Goal: Task Accomplishment & Management: Complete application form

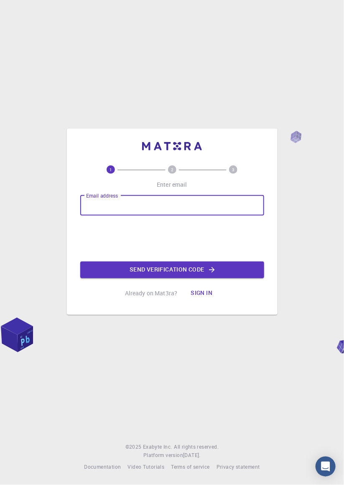
type input "[EMAIL_ADDRESS][DOMAIN_NAME]"
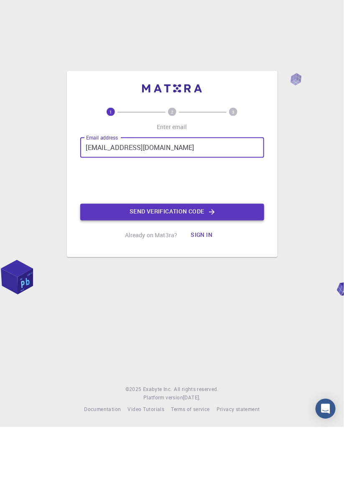
click at [196, 278] on button "Send verification code" at bounding box center [172, 270] width 184 height 17
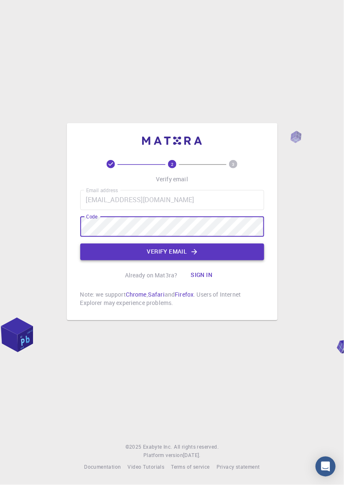
click at [238, 260] on button "Verify email" at bounding box center [172, 252] width 184 height 17
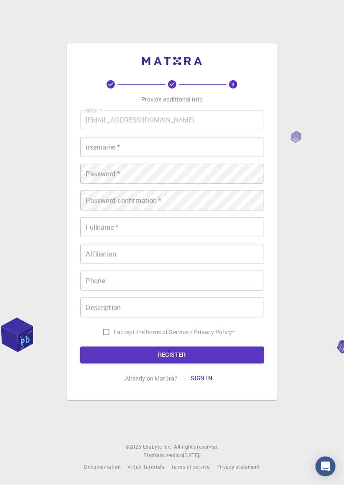
click at [211, 157] on input "username   *" at bounding box center [172, 147] width 184 height 20
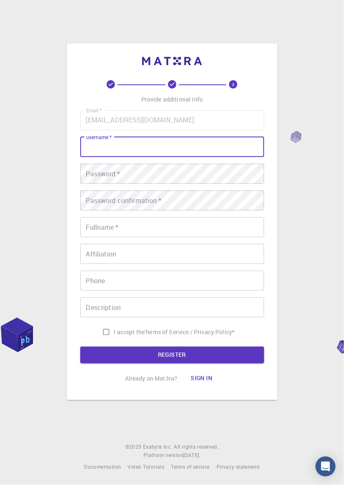
click at [176, 157] on input "username   *" at bounding box center [172, 147] width 184 height 20
type input "Giorgia"
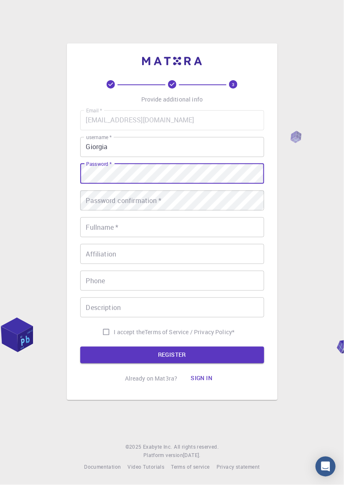
click at [144, 211] on div "Password confirmation   * Password confirmation   *" at bounding box center [172, 201] width 184 height 20
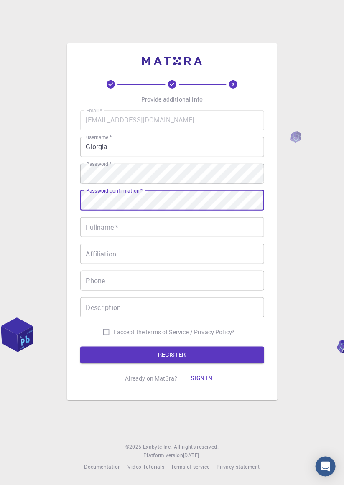
click at [135, 237] on input "Fullname   *" at bounding box center [172, 227] width 184 height 20
click at [174, 237] on input "Fullname   *" at bounding box center [172, 227] width 184 height 20
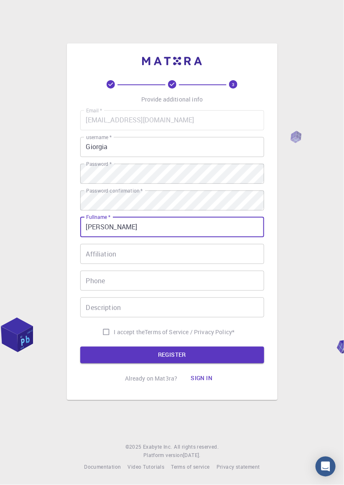
type input "[PERSON_NAME]"
click at [156, 264] on input "Affiliation" at bounding box center [172, 254] width 184 height 20
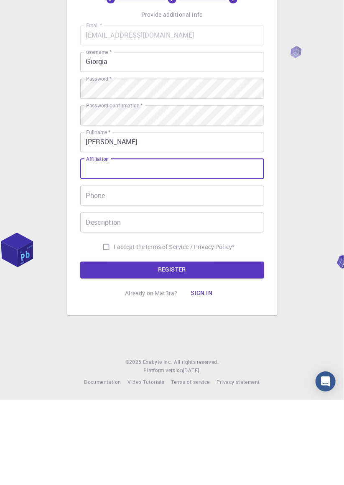
click at [107, 340] on input "I accept the Terms of Service / Privacy Policy *" at bounding box center [106, 332] width 16 height 16
checkbox input "true"
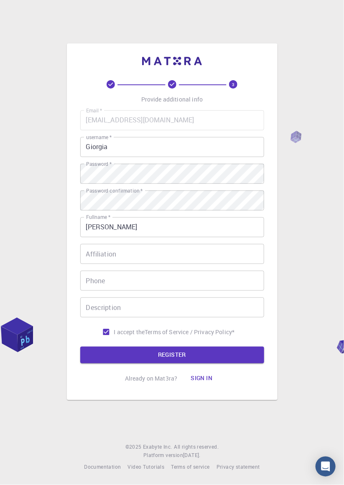
click at [174, 291] on input "Phone" at bounding box center [172, 281] width 184 height 20
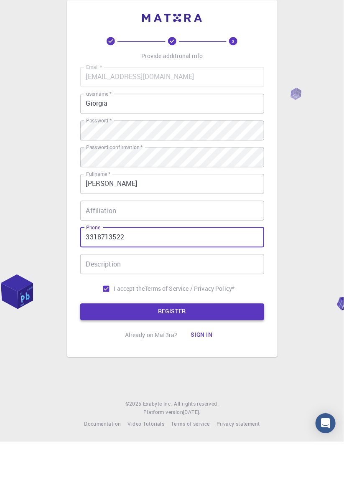
click at [168, 364] on button "REGISTER" at bounding box center [172, 355] width 184 height 17
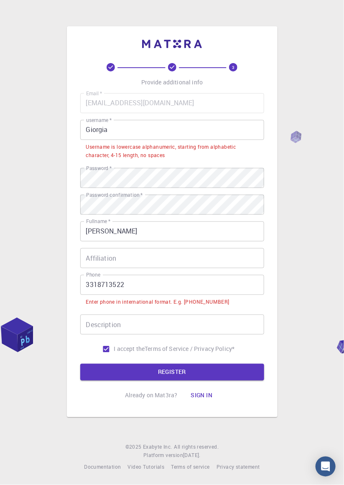
click at [87, 295] on input "3318713522" at bounding box center [172, 285] width 184 height 20
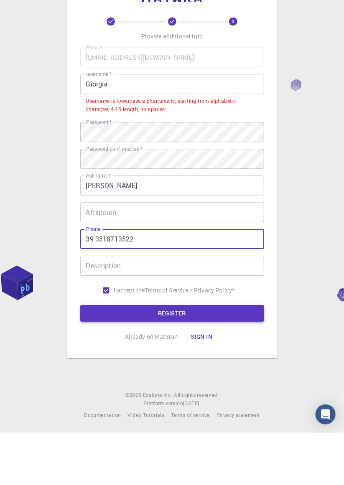
type input "39 3318713522"
click at [171, 374] on button "REGISTER" at bounding box center [172, 365] width 184 height 17
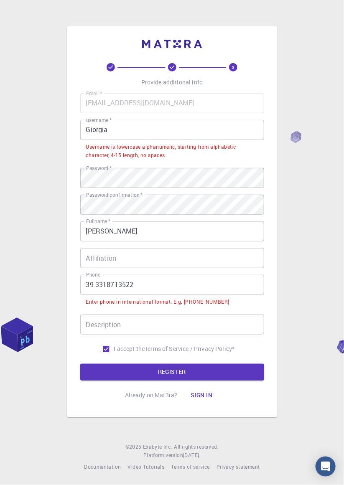
click at [135, 140] on input "Giorgia" at bounding box center [172, 130] width 184 height 20
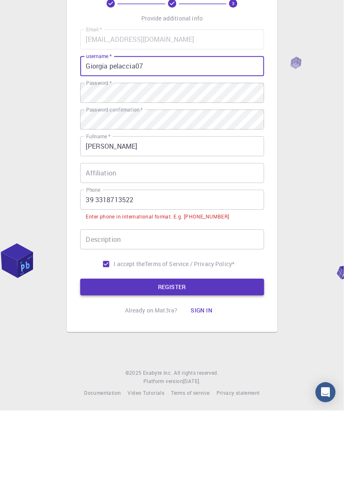
click at [193, 370] on button "REGISTER" at bounding box center [172, 361] width 184 height 17
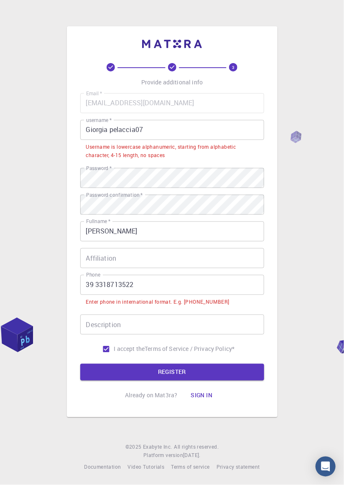
click at [235, 140] on input "Giorgia pelaccia07" at bounding box center [172, 130] width 184 height 20
click at [104, 140] on input "Giorgia pelaccia07" at bounding box center [172, 130] width 184 height 20
click at [113, 140] on input "Giorgia pelaccia07" at bounding box center [172, 130] width 184 height 20
click at [112, 140] on input "Giorgia pelaccia07" at bounding box center [172, 130] width 184 height 20
click at [110, 140] on input "Giorgia pelaccia07" at bounding box center [172, 130] width 184 height 20
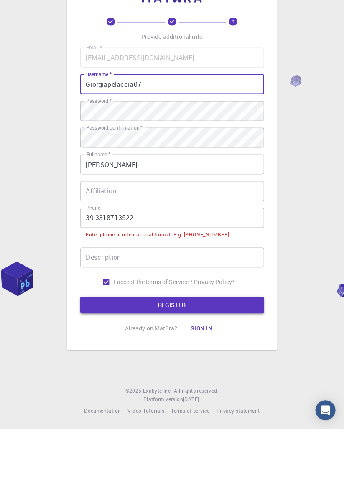
click at [207, 370] on button "REGISTER" at bounding box center [172, 361] width 184 height 17
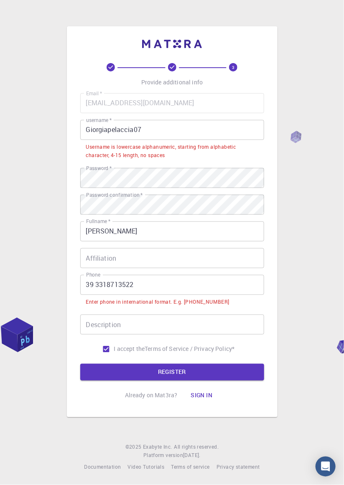
click at [230, 140] on input "Giorgiapelaccia07" at bounding box center [172, 130] width 184 height 20
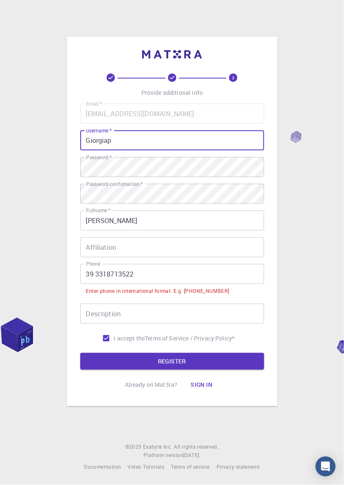
type input "Giorgia"
type input "G"
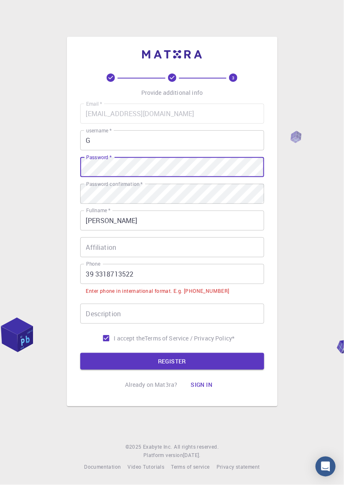
click at [87, 284] on input "39 3318713522" at bounding box center [172, 274] width 184 height 20
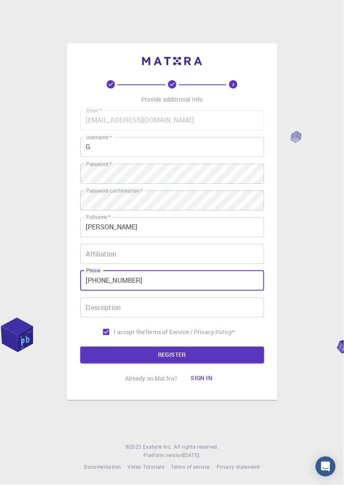
type input "[PHONE_NUMBER]"
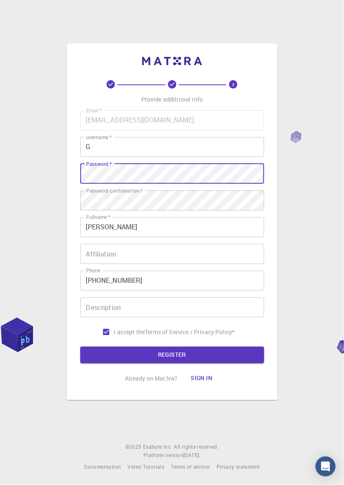
click at [179, 157] on input "G" at bounding box center [172, 147] width 184 height 20
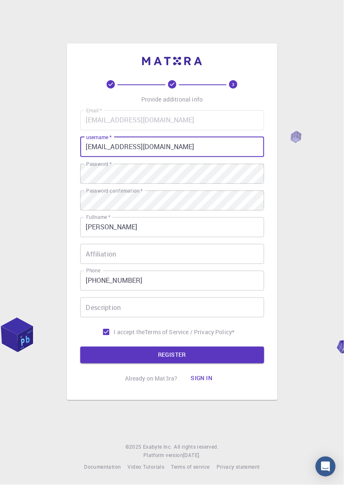
type input "[EMAIL_ADDRESS][DOMAIN_NAME]"
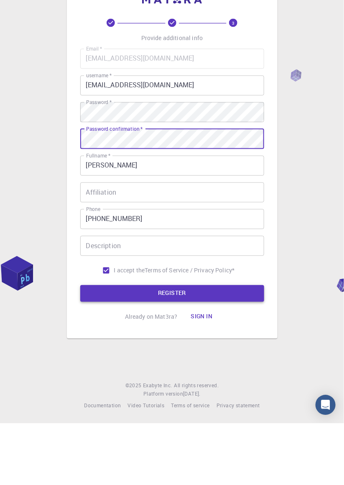
click at [196, 364] on button "REGISTER" at bounding box center [172, 355] width 184 height 17
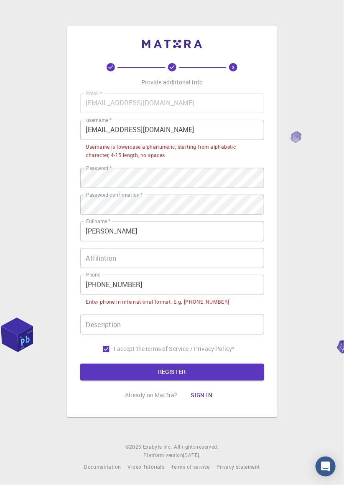
click at [98, 295] on input "[PHONE_NUMBER]" at bounding box center [172, 285] width 184 height 20
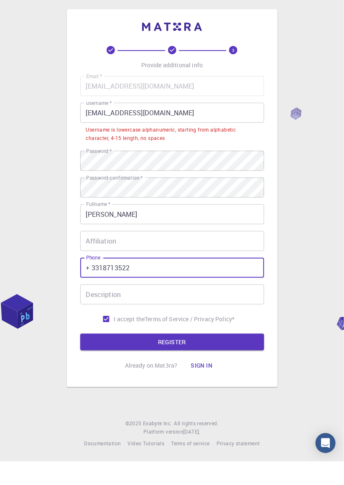
type input "+ 3318713522"
click at [226, 374] on button "REGISTER" at bounding box center [172, 365] width 184 height 17
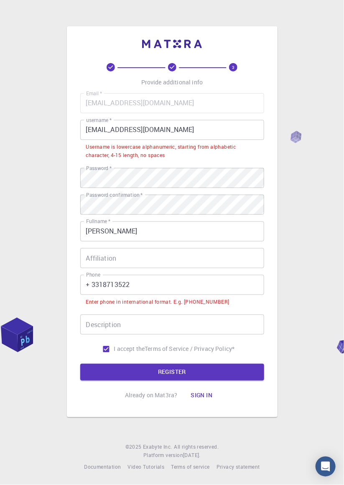
click at [250, 140] on input "[EMAIL_ADDRESS][DOMAIN_NAME]" at bounding box center [172, 130] width 184 height 20
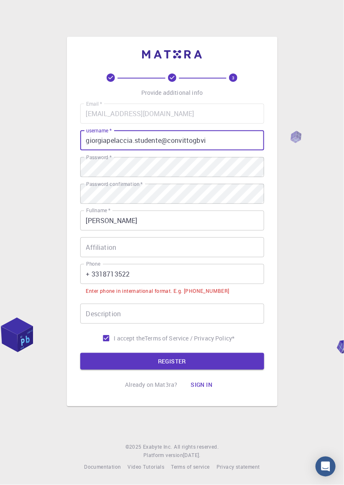
type input "giorgiapelaccia.studente@convittogbv"
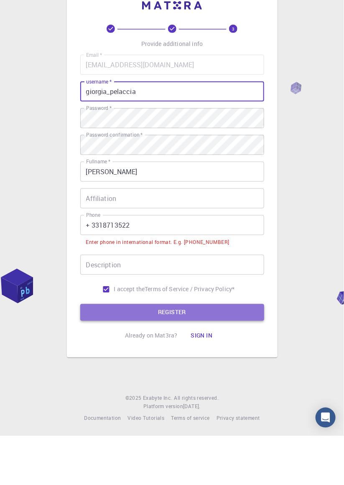
type input "giorgia_pelaccia"
click at [231, 370] on button "REGISTER" at bounding box center [172, 361] width 184 height 17
